Goal: Task Accomplishment & Management: Manage account settings

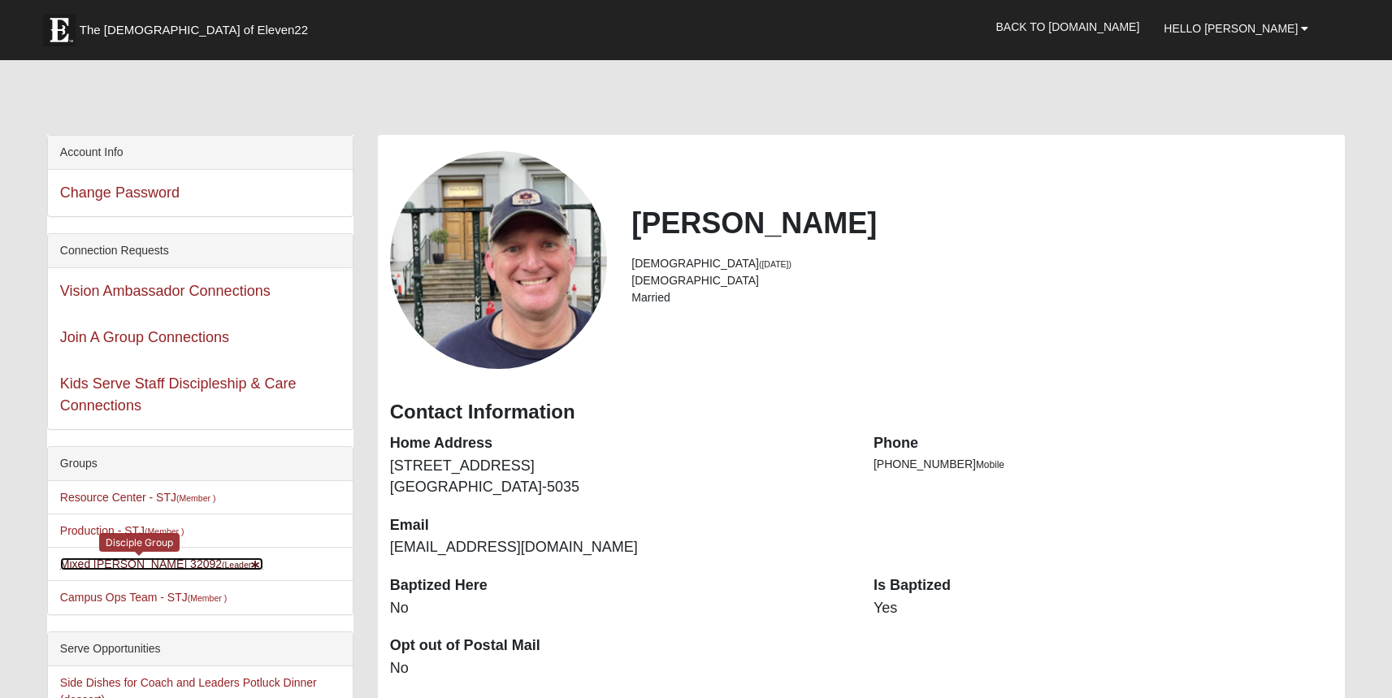
click at [121, 568] on link "Mixed Stevens 32092 (Leader )" at bounding box center [161, 564] width 203 height 13
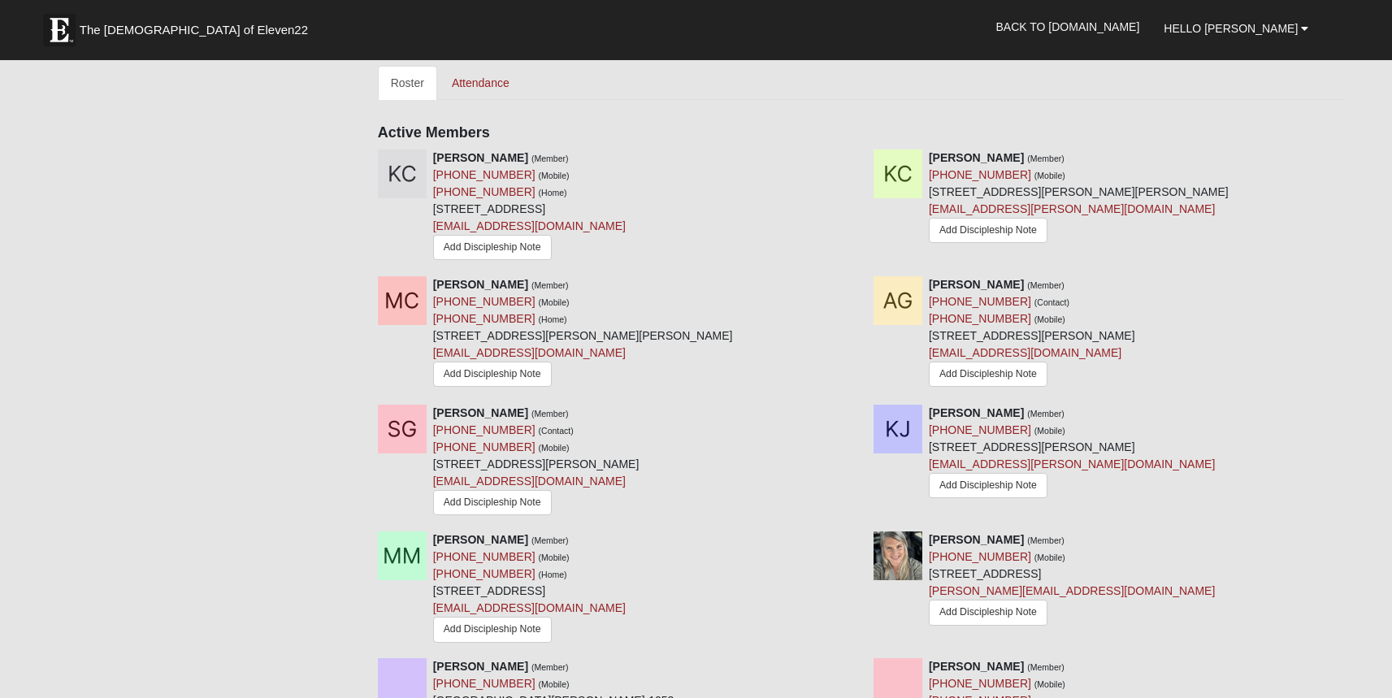
scroll to position [749, 0]
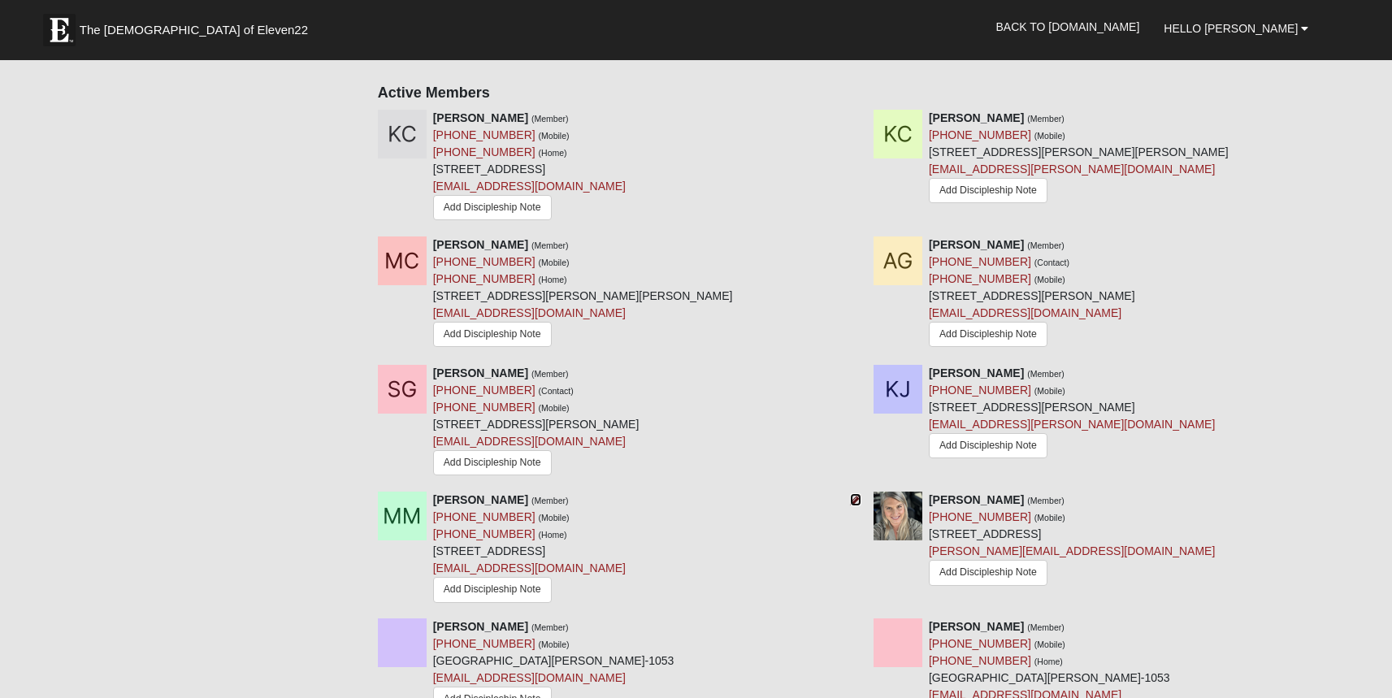
click at [850, 505] on icon at bounding box center [855, 499] width 11 height 11
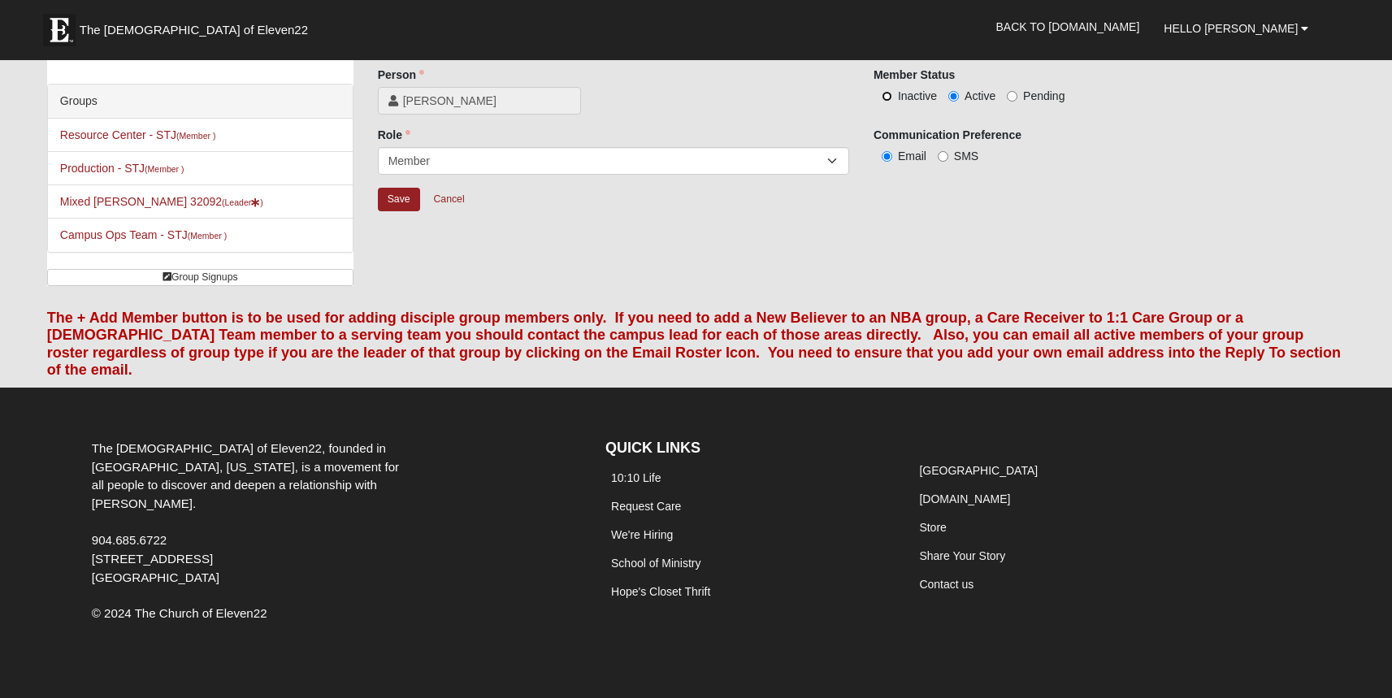
click at [883, 100] on input "Inactive" at bounding box center [887, 96] width 11 height 11
radio input "true"
click at [397, 189] on input "Save" at bounding box center [399, 200] width 42 height 24
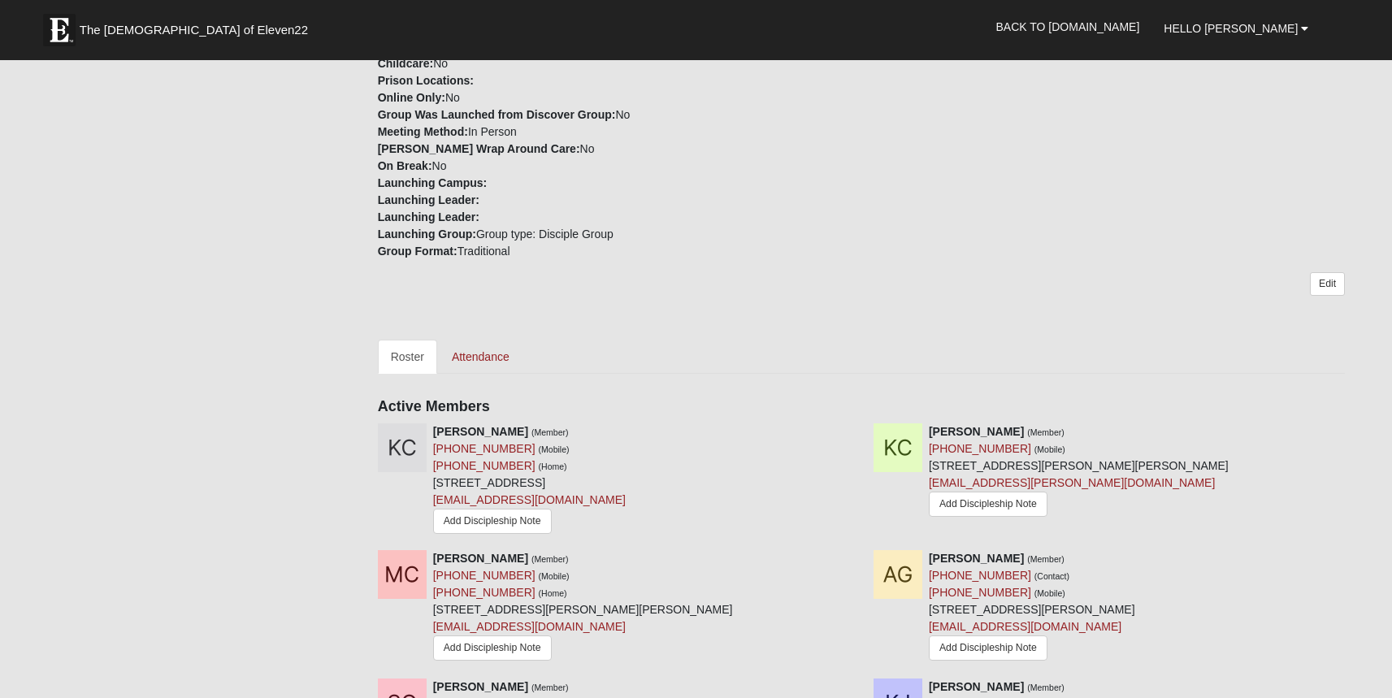
scroll to position [459, 0]
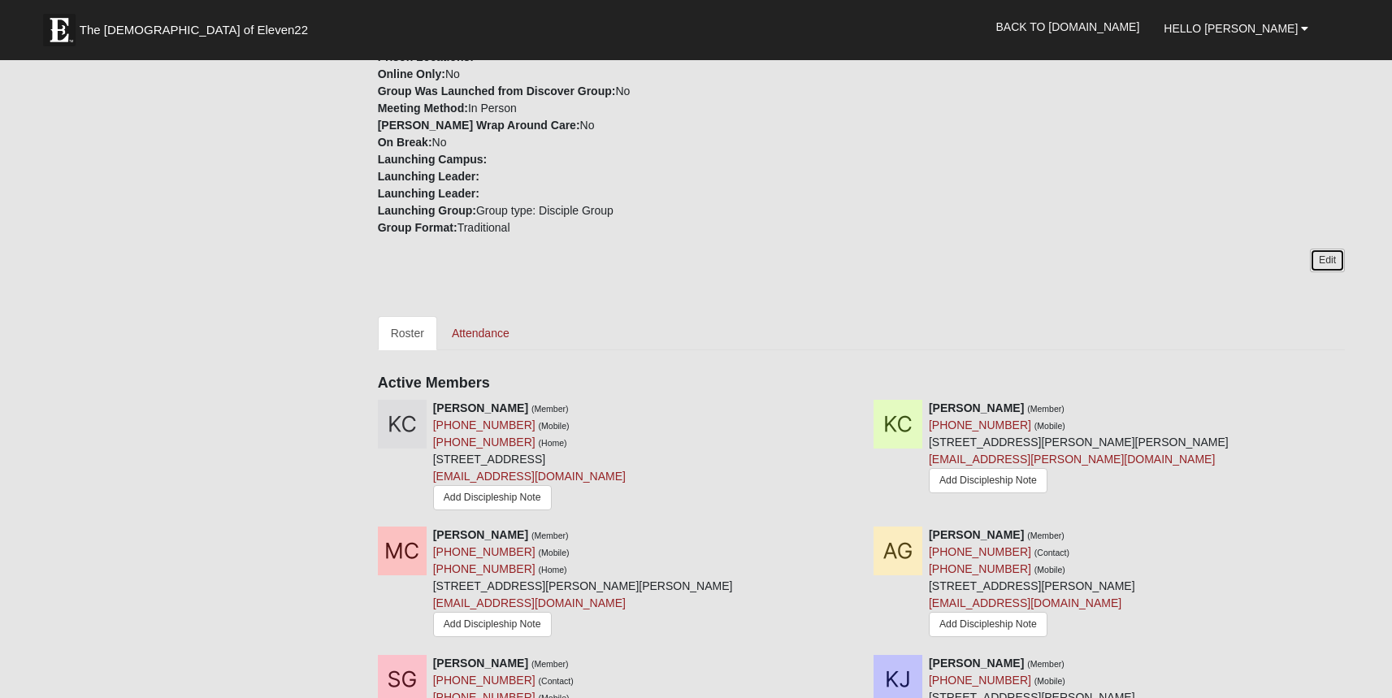
click at [1340, 265] on link "Edit" at bounding box center [1327, 261] width 35 height 24
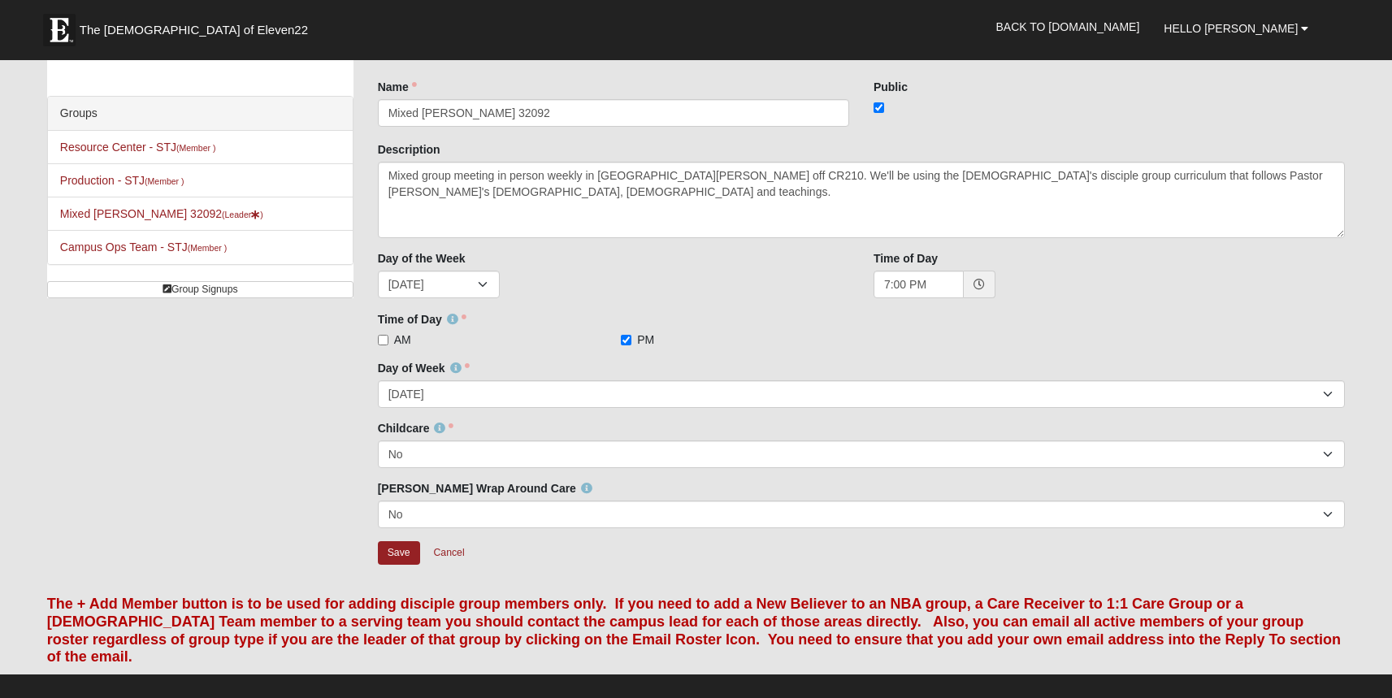
scroll to position [57, 0]
click at [459, 558] on link "Cancel" at bounding box center [449, 552] width 52 height 25
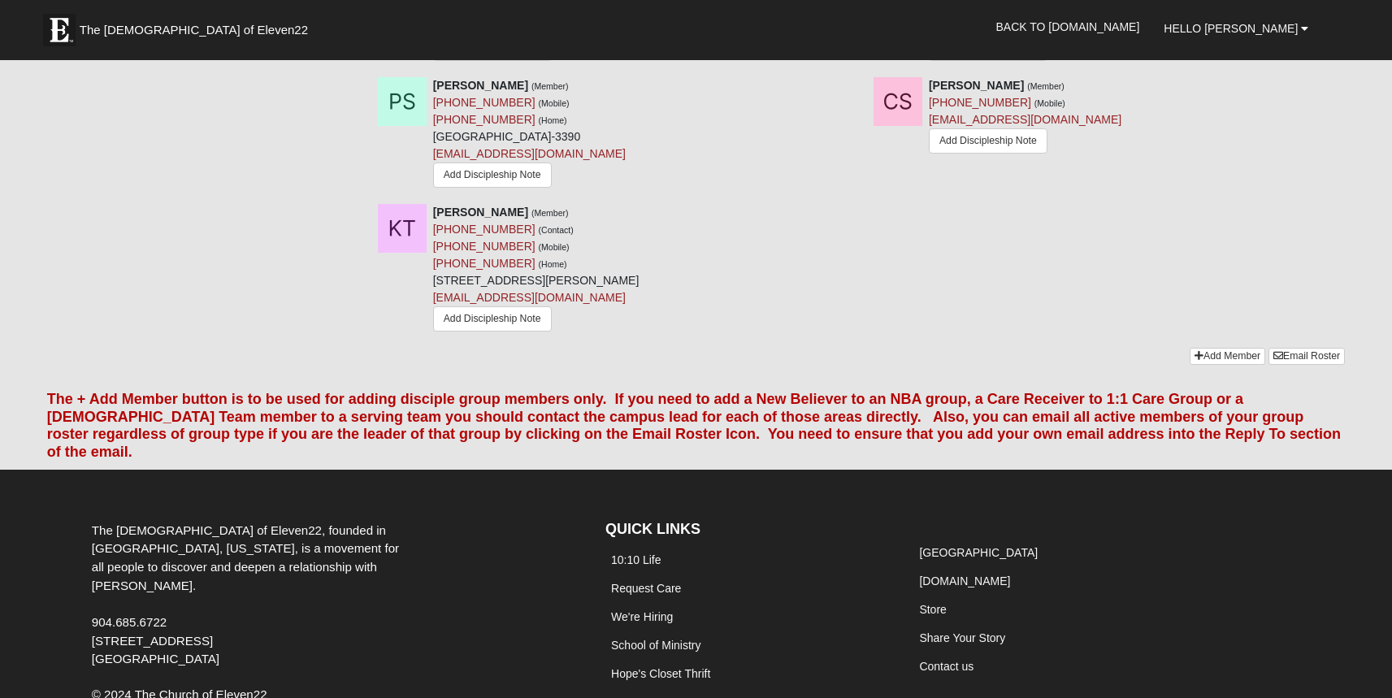
scroll to position [1627, 0]
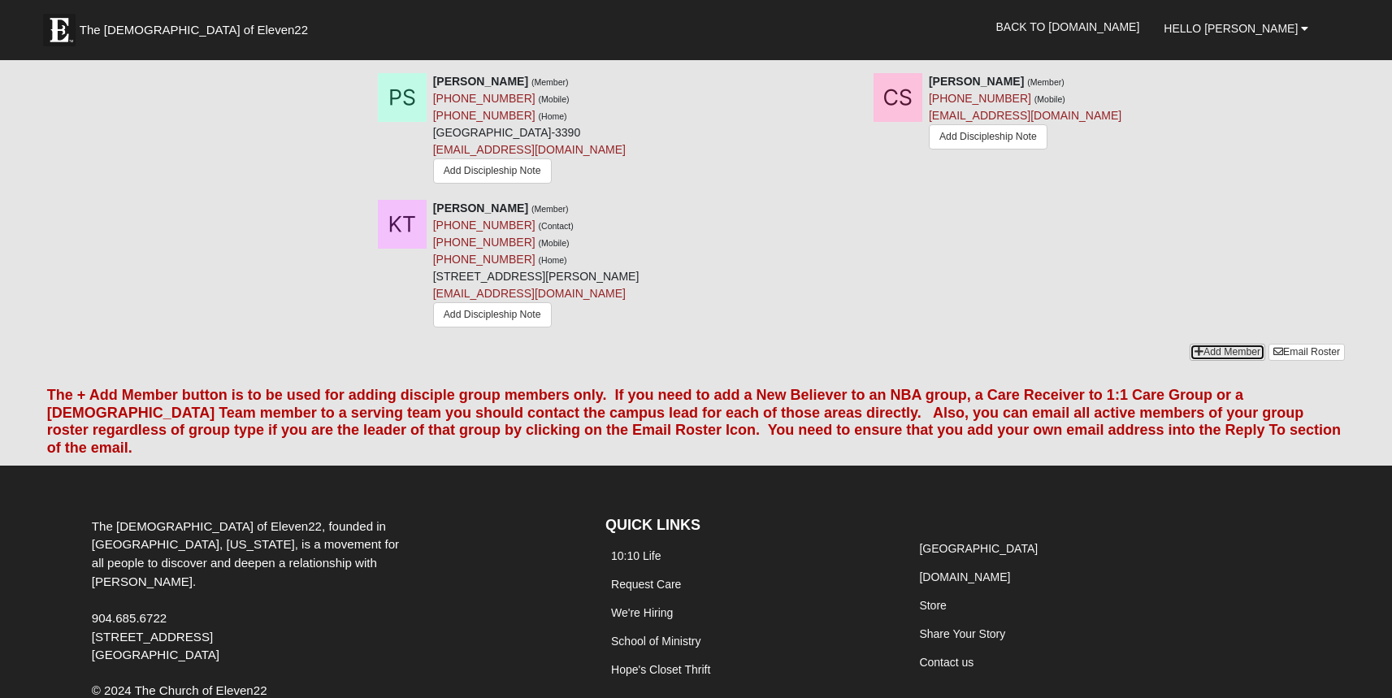
click at [1210, 361] on link "Add Member" at bounding box center [1228, 352] width 76 height 17
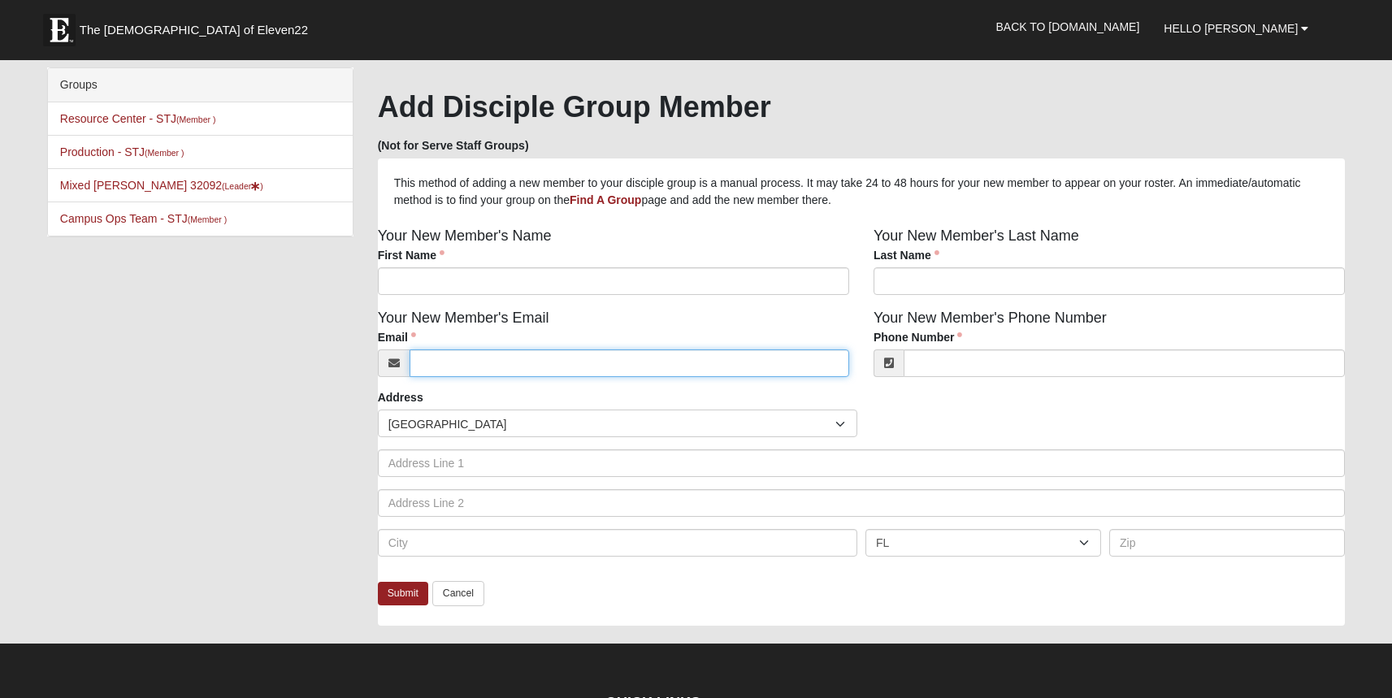
click at [483, 369] on input "Email" at bounding box center [630, 363] width 440 height 28
paste input "Dtank1958@gmail.com"
type input "Dtank1958@gmail.com"
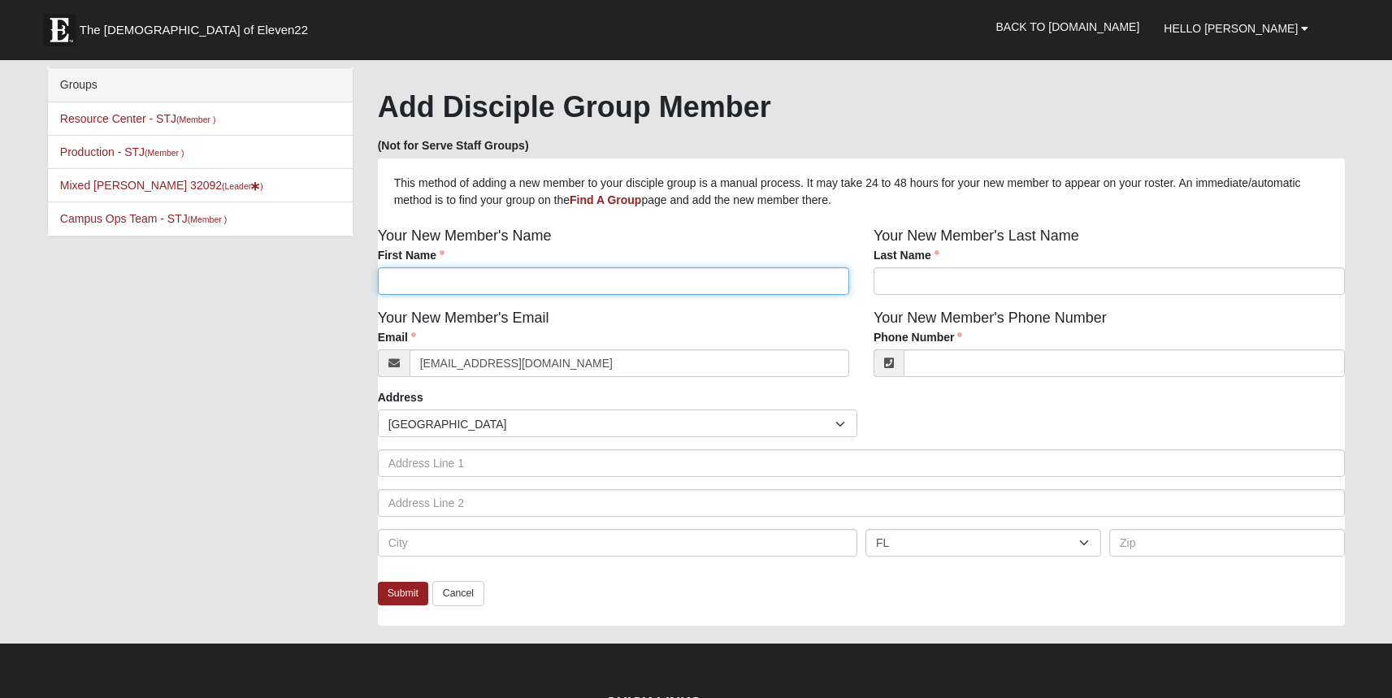
click at [459, 269] on input "First Name" at bounding box center [613, 281] width 471 height 28
type input "D"
type input "David"
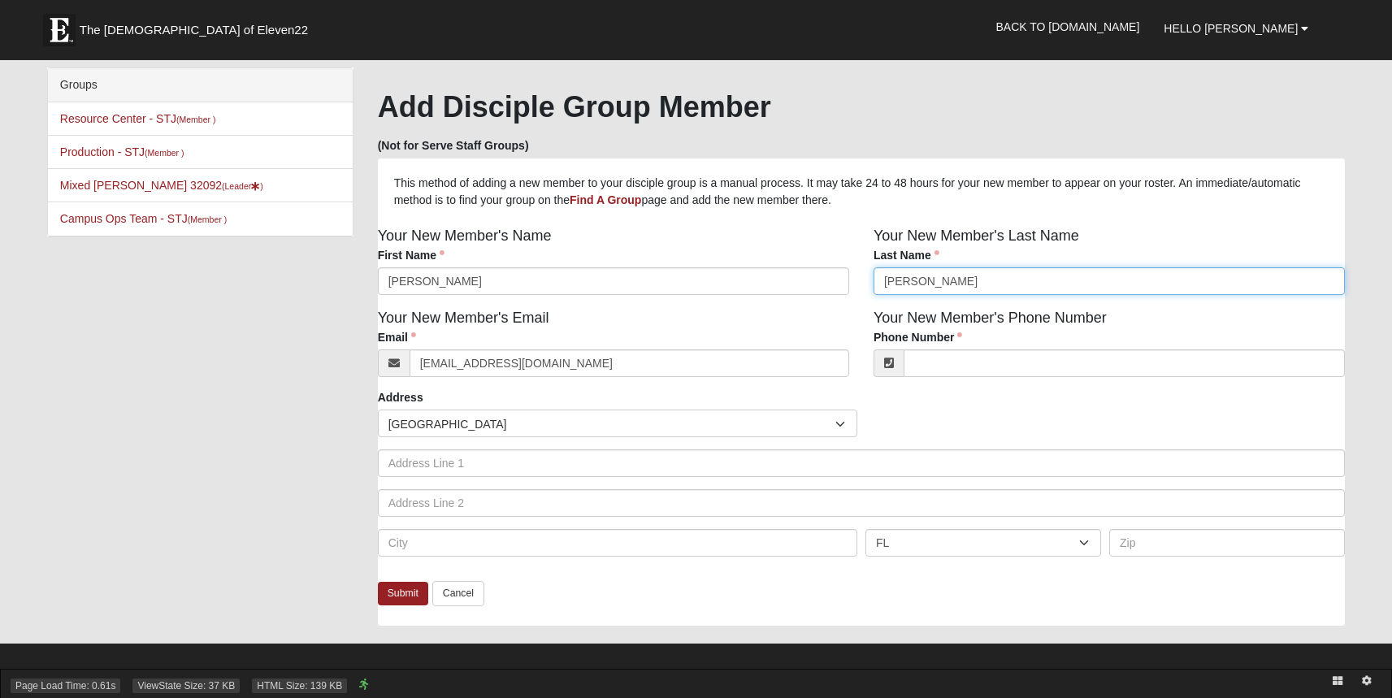
type input "Tankersley"
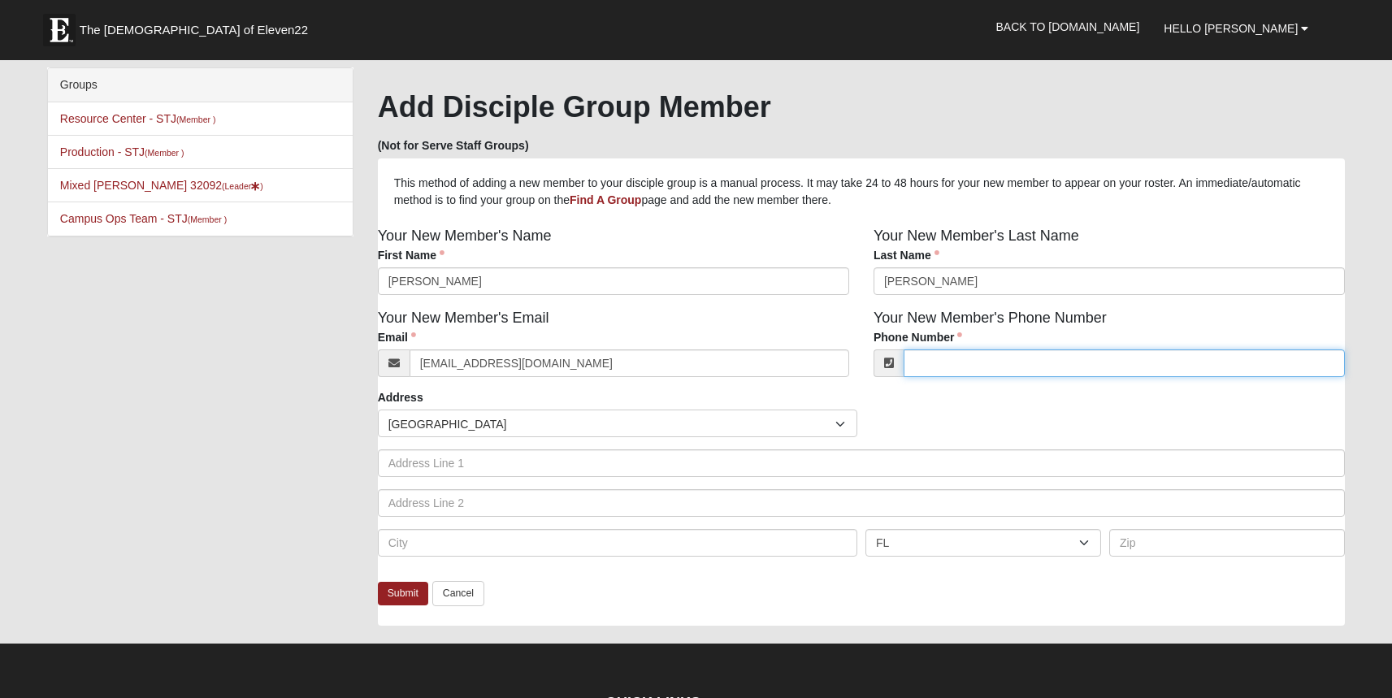
click at [986, 359] on input "Phone Number" at bounding box center [1124, 363] width 441 height 28
paste input "[PHONE_NUMBER]"
type input "[PHONE_NUMBER]"
click at [398, 592] on link "Submit" at bounding box center [403, 594] width 50 height 24
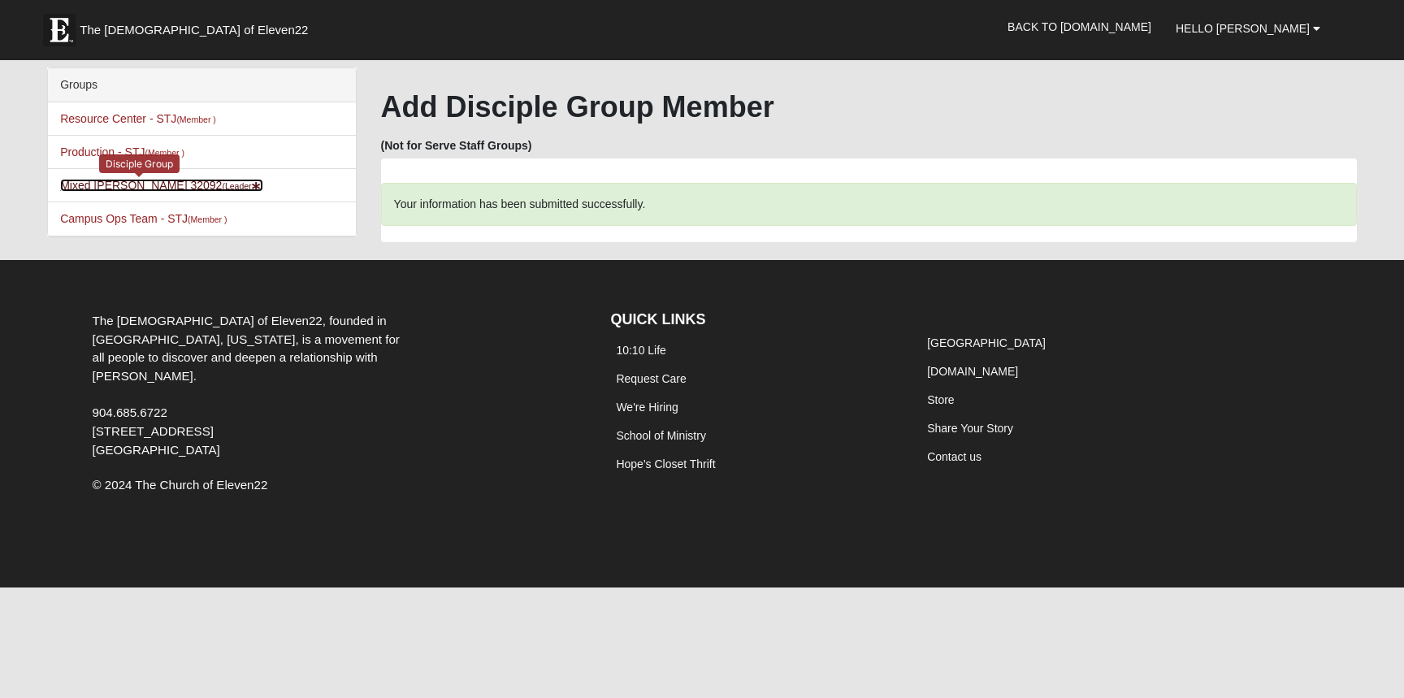
click at [107, 181] on link "Mixed Stevens 32092 (Leader )" at bounding box center [161, 185] width 203 height 13
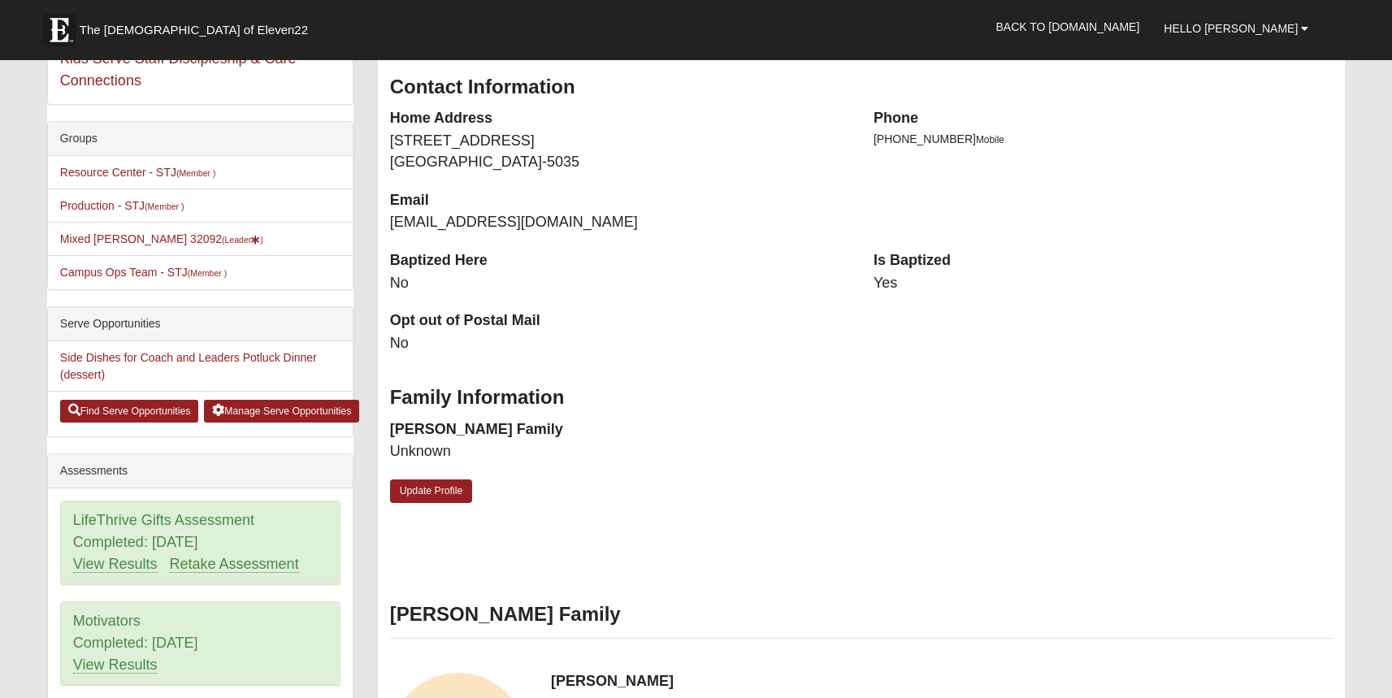
scroll to position [231, 0]
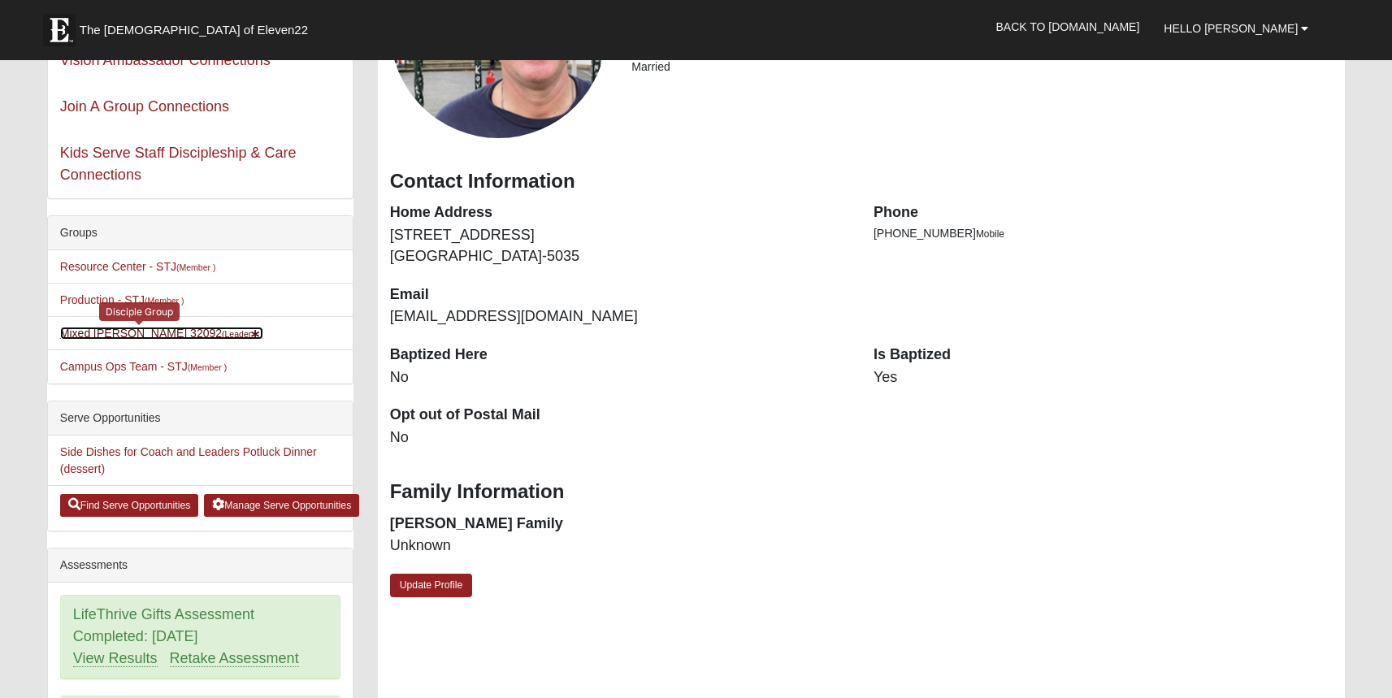
click at [108, 337] on link "Mixed Stevens 32092 (Leader )" at bounding box center [161, 333] width 203 height 13
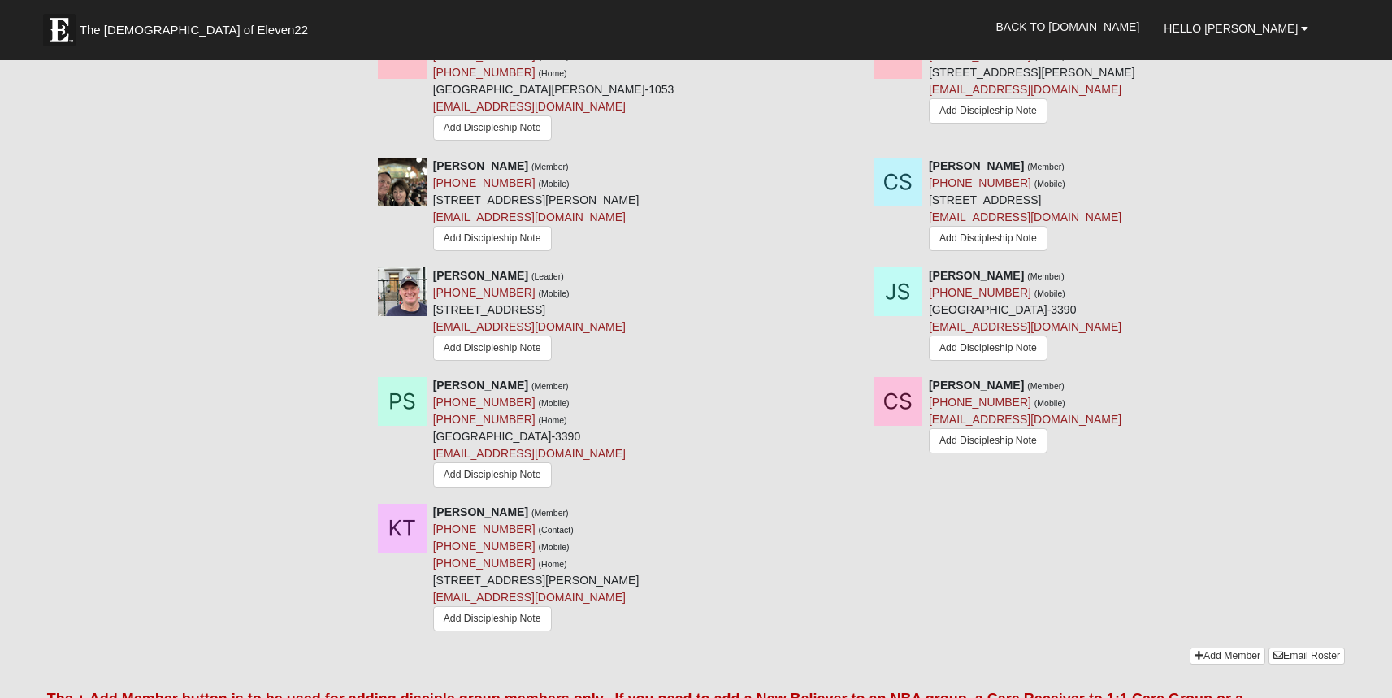
scroll to position [1366, 0]
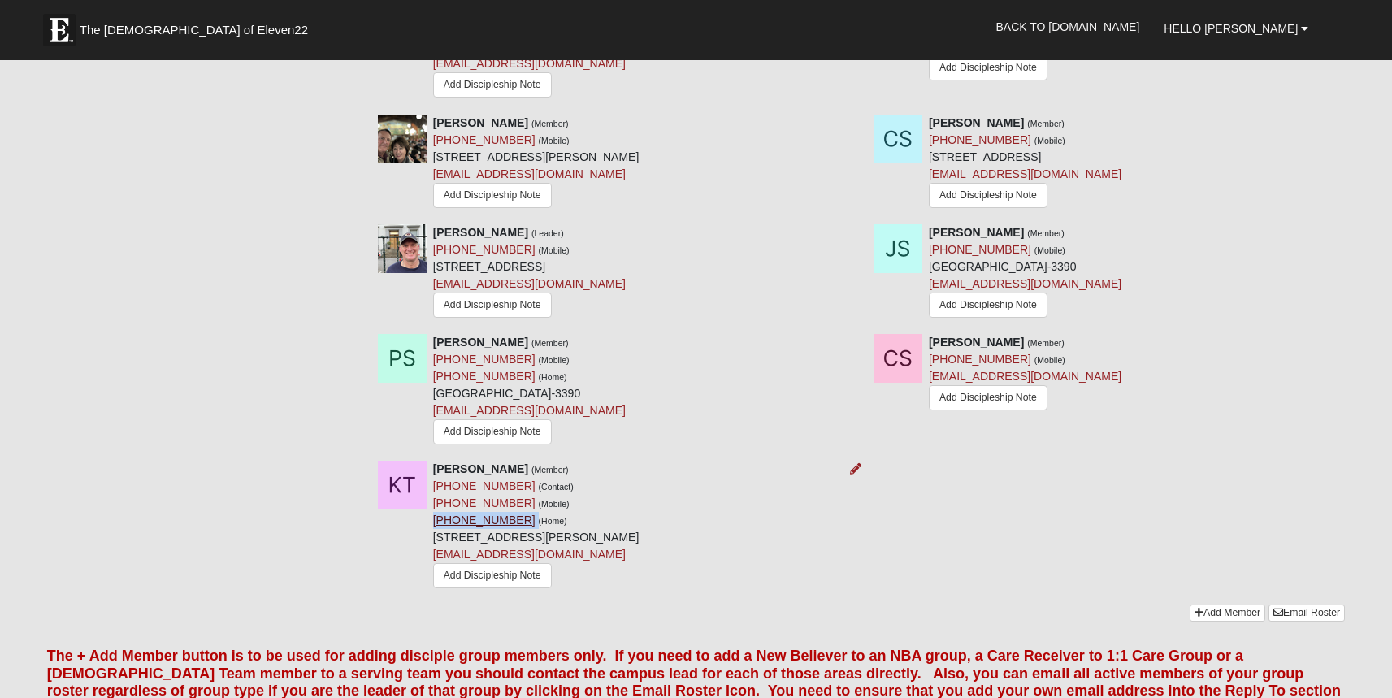
drag, startPoint x: 514, startPoint y: 524, endPoint x: 434, endPoint y: 522, distance: 79.7
click at [434, 522] on div "Kathy Tankersley (Member) (912) 223-1034 (Contact) (912) 223-1034 (Mobile) (912…" at bounding box center [536, 527] width 206 height 132
copy div "(912) 223-1034"
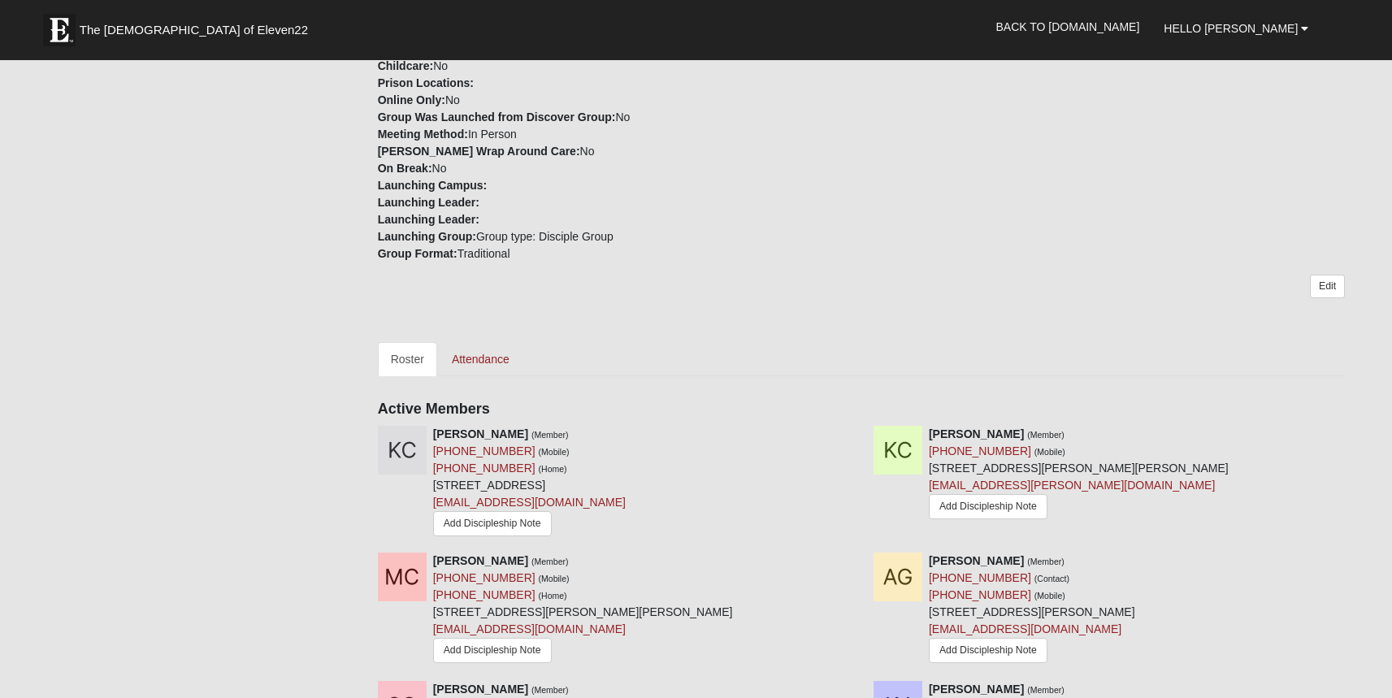
scroll to position [1713, 0]
